Goal: Information Seeking & Learning: Learn about a topic

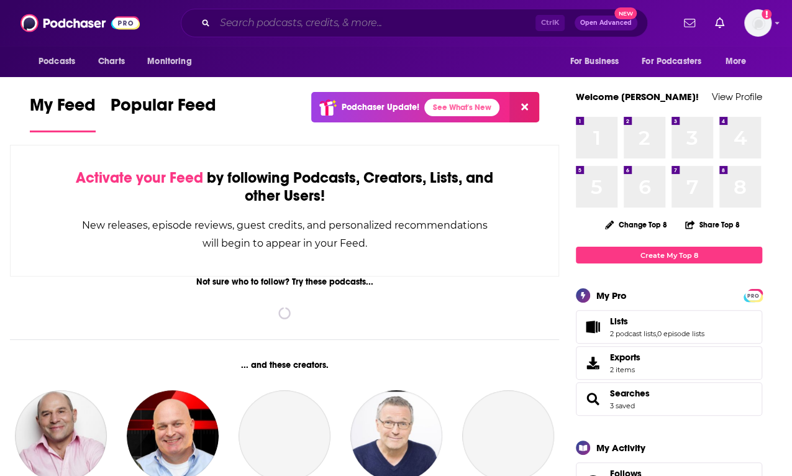
click at [386, 22] on input "Search podcasts, credits, & more..." at bounding box center [375, 23] width 320 height 20
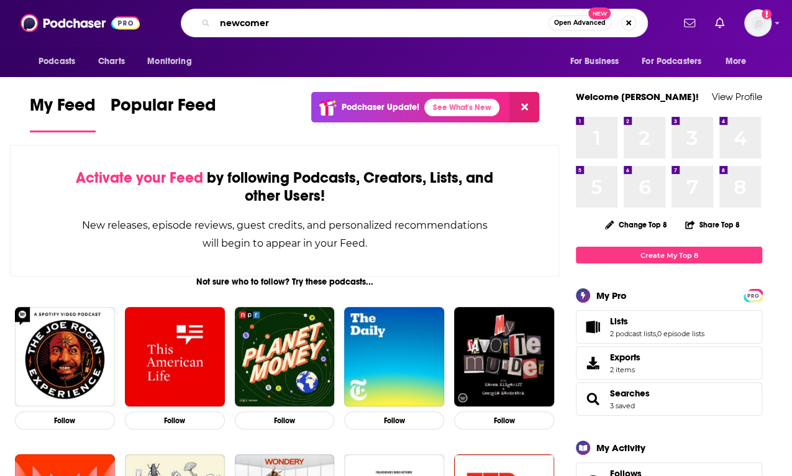
type input "newcomer"
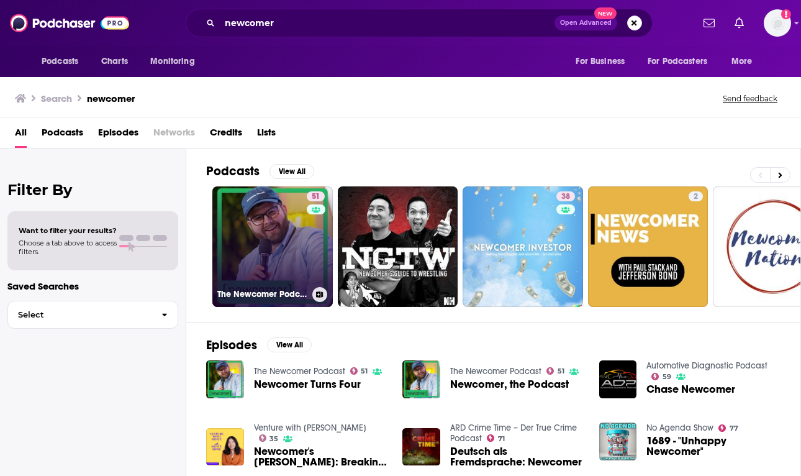
click at [258, 232] on link "51 The Newcomer Podcast" at bounding box center [272, 246] width 120 height 120
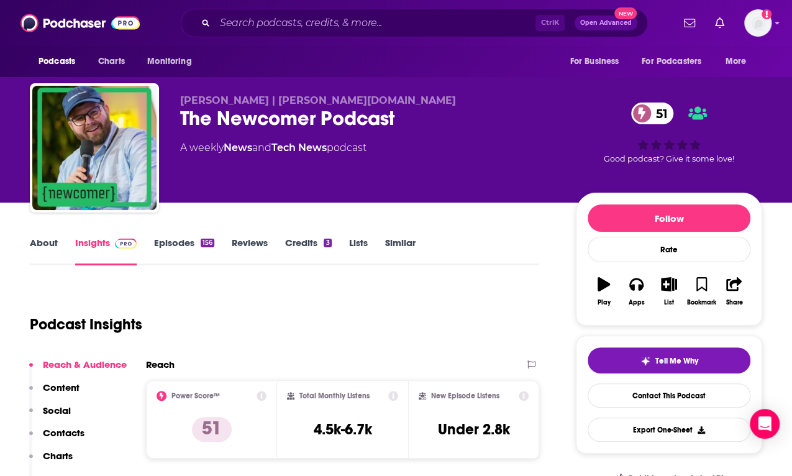
click at [204, 242] on div "156" at bounding box center [208, 242] width 14 height 9
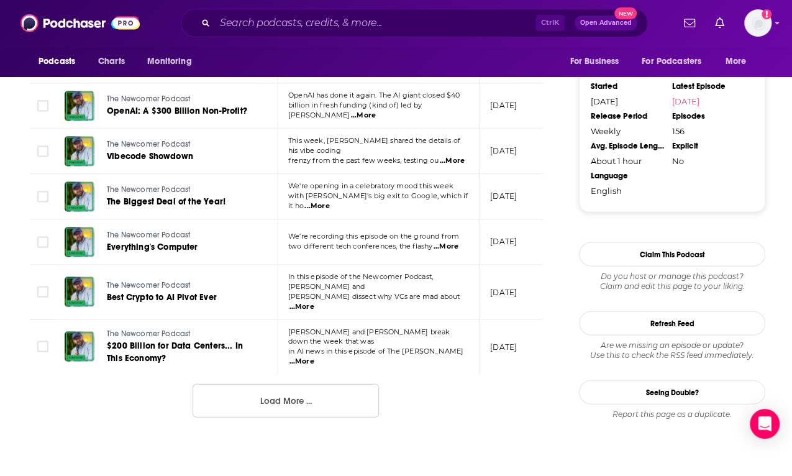
scroll to position [1263, 0]
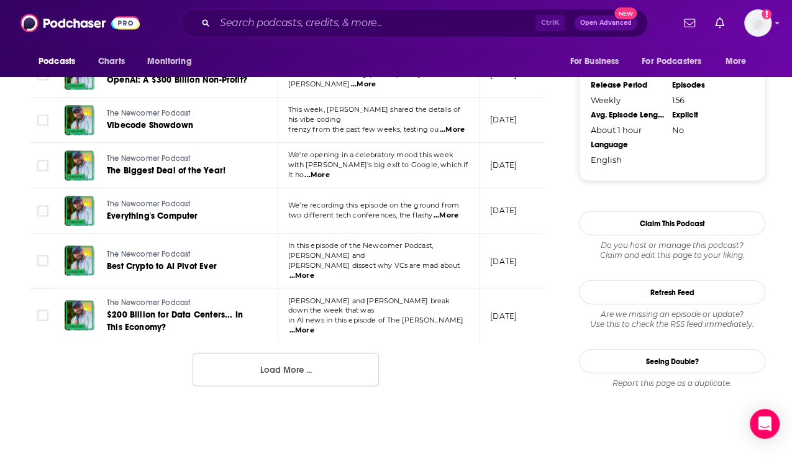
click at [311, 353] on button "Load More ..." at bounding box center [285, 370] width 186 height 34
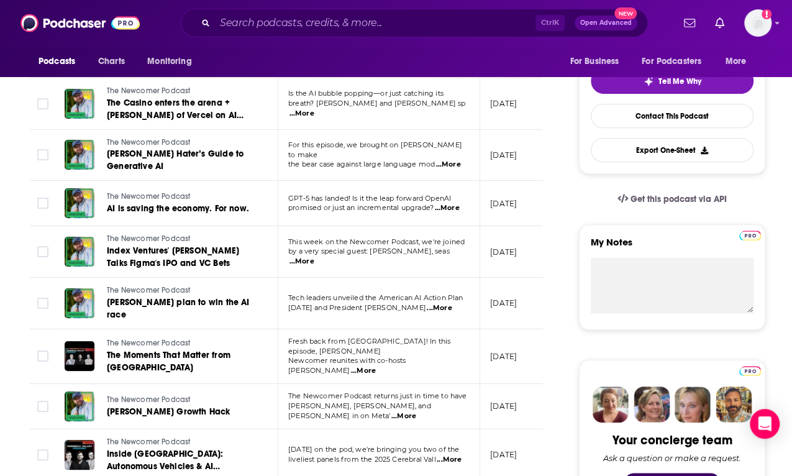
scroll to position [245, 0]
